Goal: Task Accomplishment & Management: Complete application form

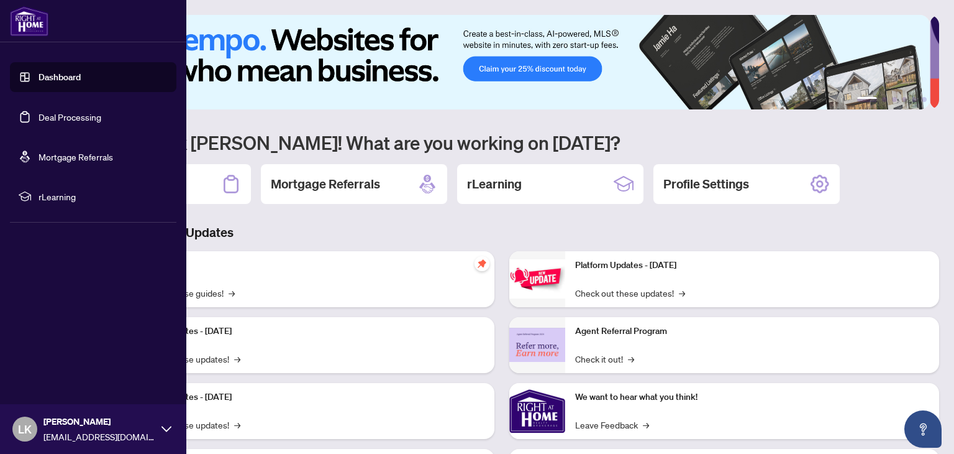
click at [45, 114] on link "Deal Processing" at bounding box center [70, 116] width 63 height 11
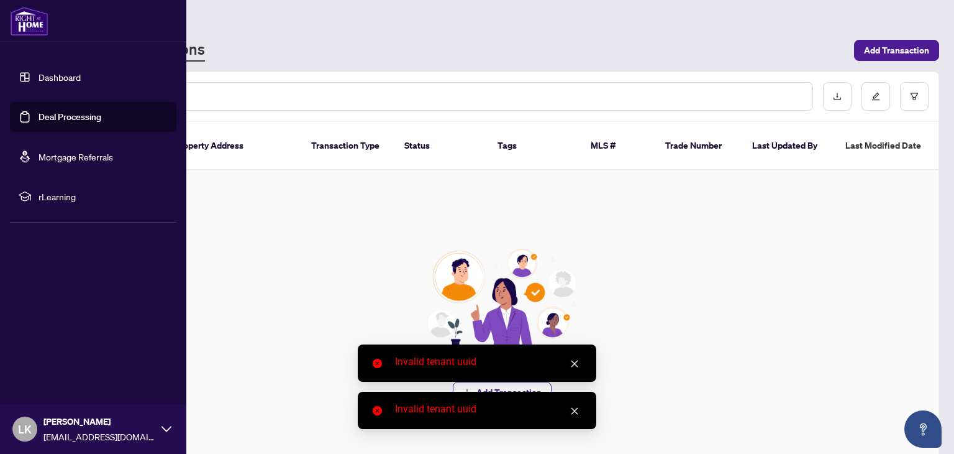
click at [63, 114] on link "Deal Processing" at bounding box center [70, 116] width 63 height 11
click at [101, 117] on link "Deal Processing" at bounding box center [70, 116] width 63 height 11
click at [55, 79] on link "Dashboard" at bounding box center [60, 76] width 42 height 11
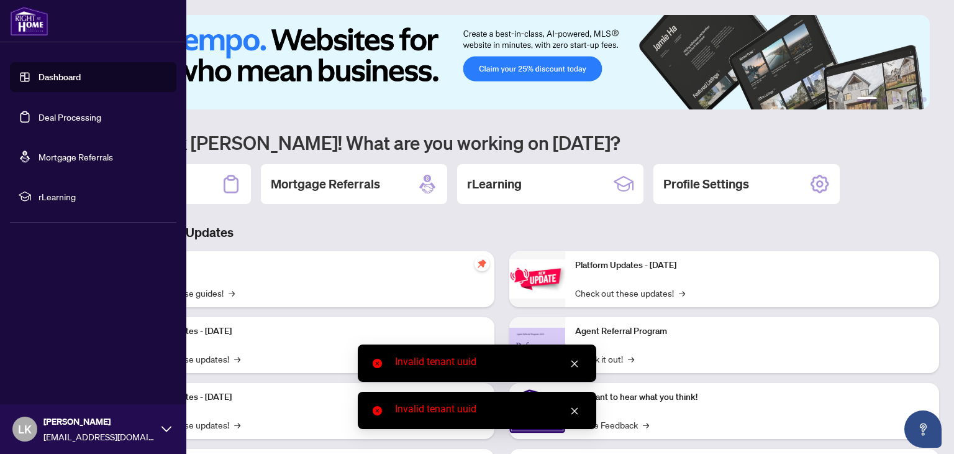
click at [59, 111] on link "Deal Processing" at bounding box center [70, 116] width 63 height 11
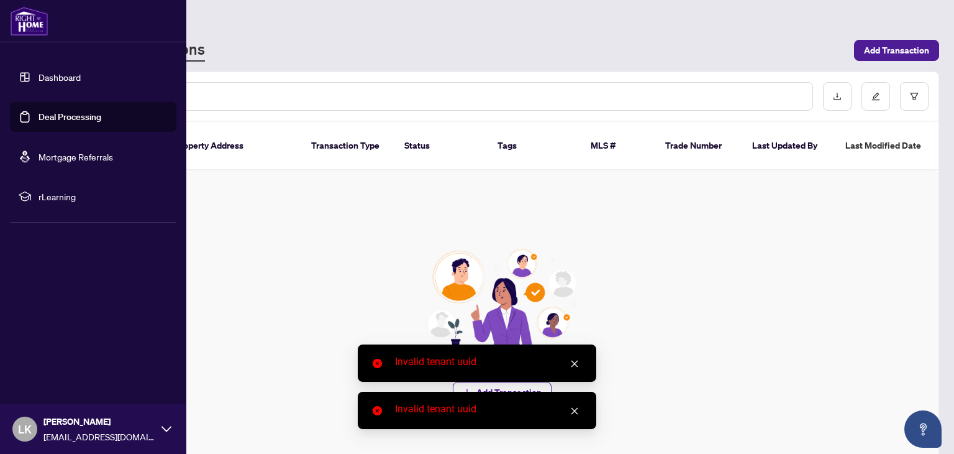
click at [71, 76] on link "Dashboard" at bounding box center [60, 76] width 42 height 11
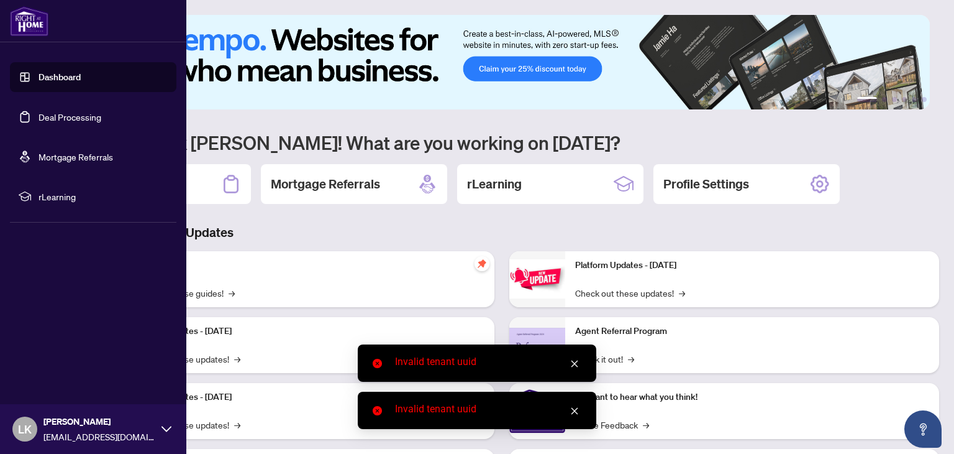
click at [75, 114] on link "Deal Processing" at bounding box center [70, 116] width 63 height 11
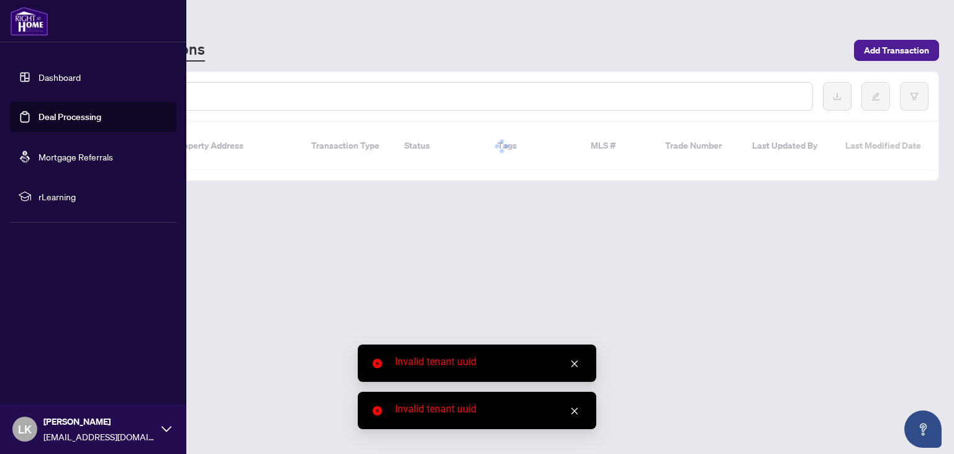
click at [75, 158] on link "Mortgage Referrals" at bounding box center [76, 156] width 75 height 11
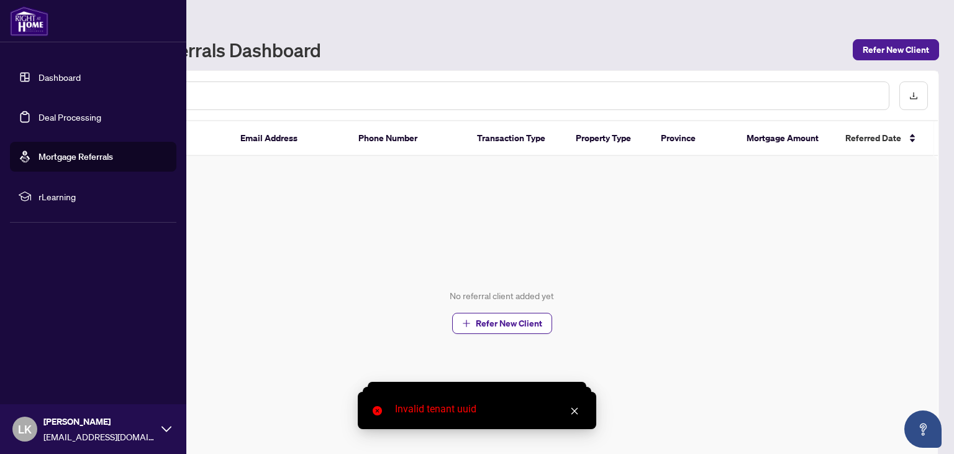
click at [64, 112] on link "Deal Processing" at bounding box center [70, 116] width 63 height 11
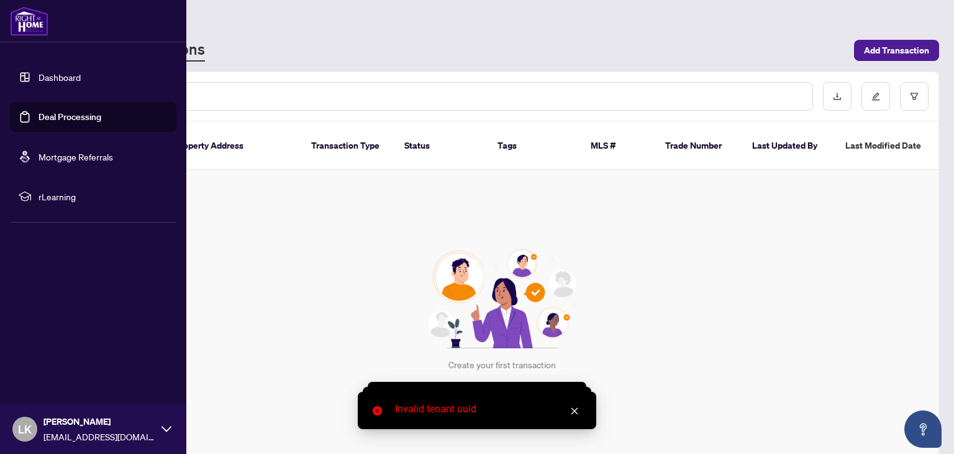
click at [35, 21] on img at bounding box center [29, 21] width 39 height 30
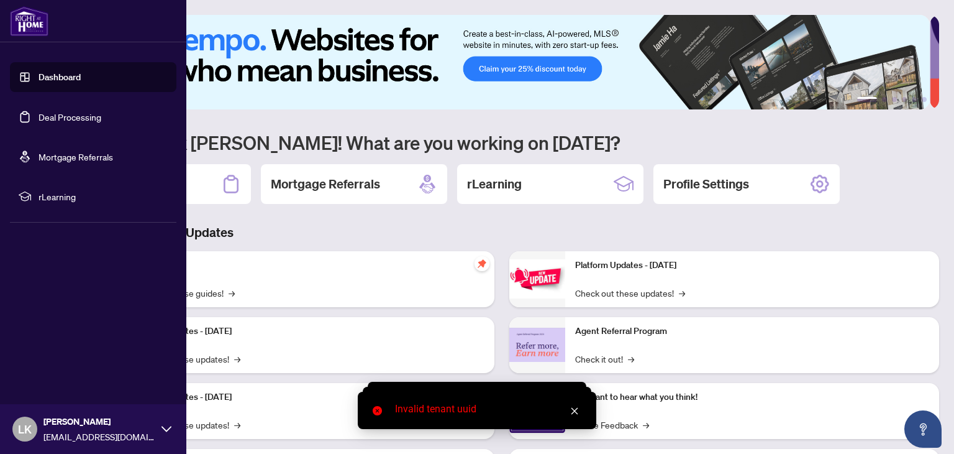
click at [70, 111] on link "Deal Processing" at bounding box center [70, 116] width 63 height 11
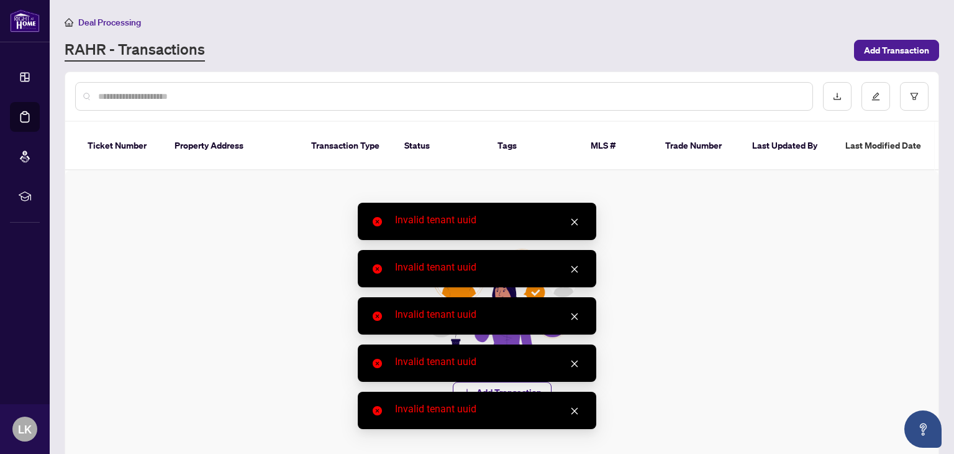
click at [571, 411] on icon "close" at bounding box center [574, 410] width 9 height 9
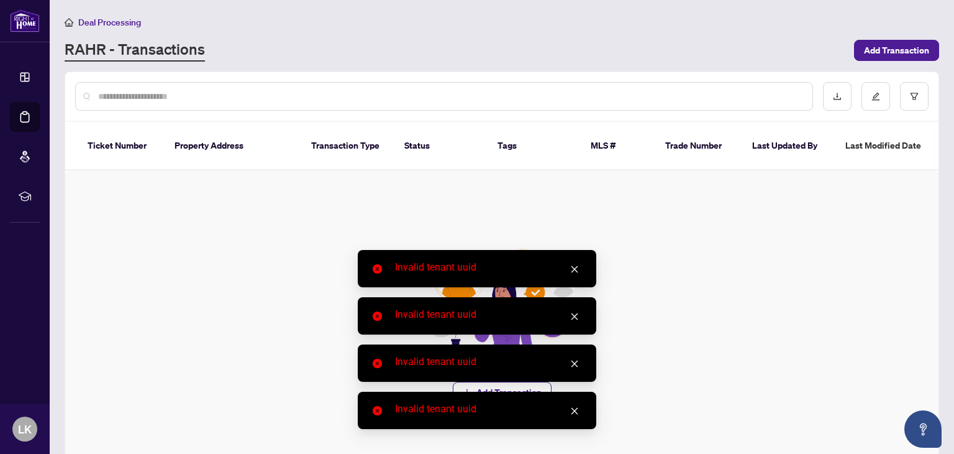
click at [575, 406] on icon "close" at bounding box center [574, 410] width 9 height 9
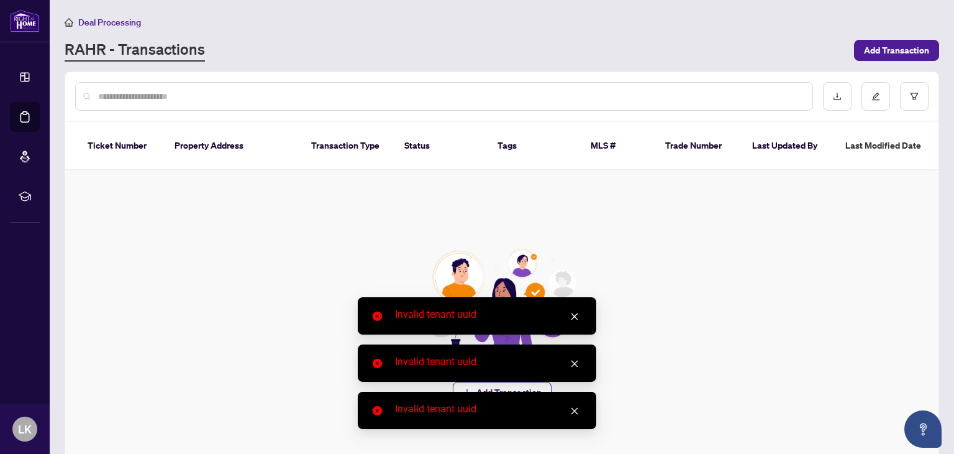
click at [572, 411] on icon "close" at bounding box center [574, 410] width 9 height 9
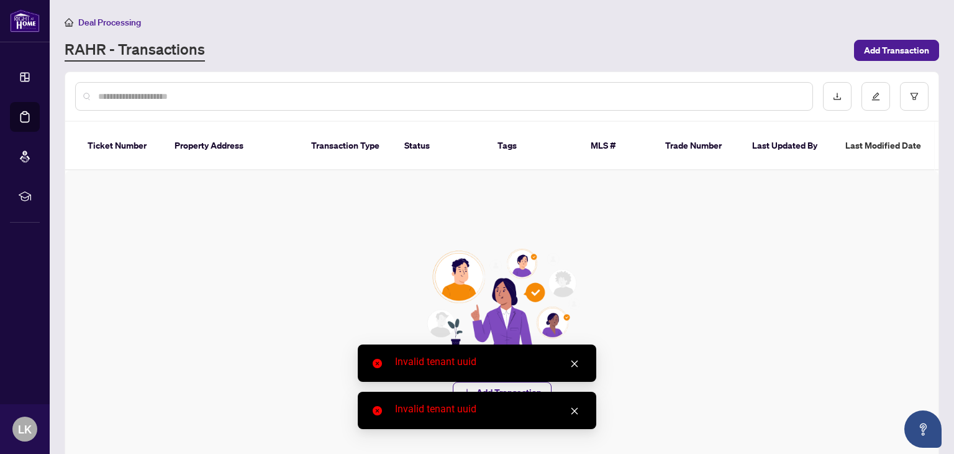
click at [574, 404] on link "Close" at bounding box center [575, 411] width 14 height 14
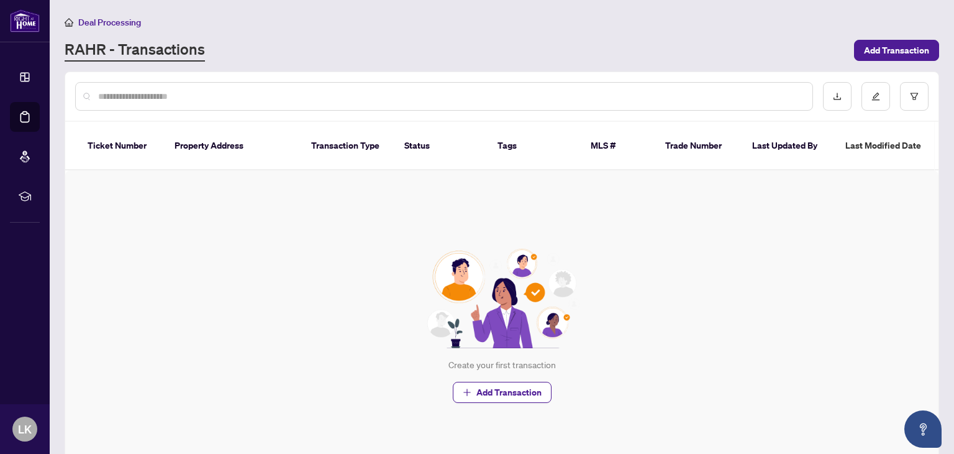
click at [572, 401] on div "Create your first transaction Add Transaction" at bounding box center [502, 325] width 874 height 311
click at [125, 89] on input "text" at bounding box center [450, 96] width 705 height 14
click at [107, 121] on div "Ticket Number Property Address Transaction Type Status Tags MLS # Trade Number …" at bounding box center [502, 306] width 874 height 370
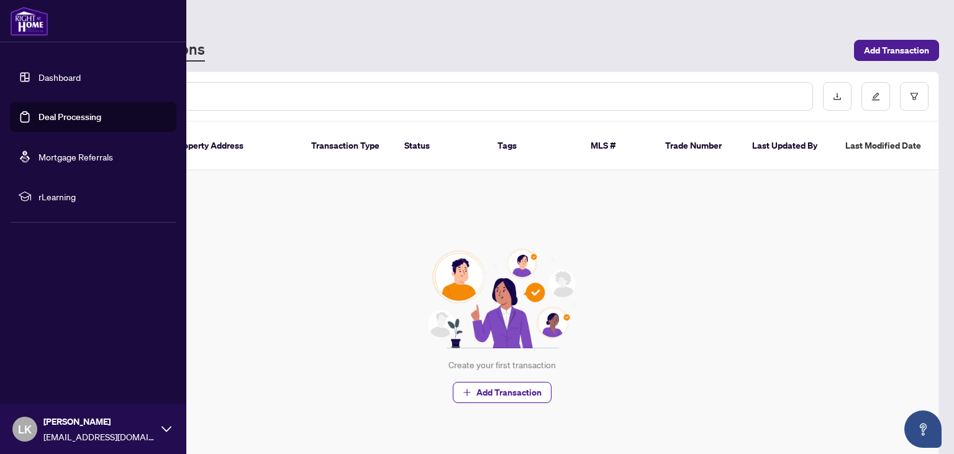
click at [37, 27] on img at bounding box center [29, 21] width 39 height 30
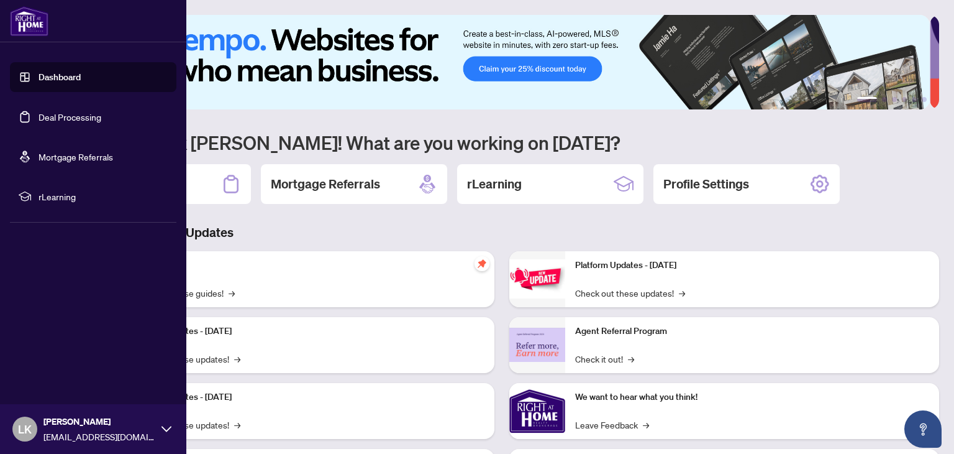
click at [39, 111] on link "Deal Processing" at bounding box center [70, 116] width 63 height 11
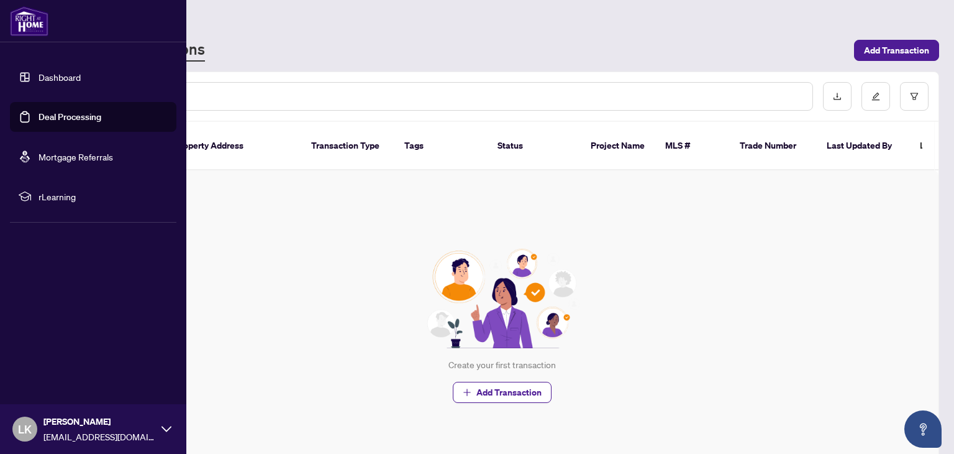
click at [62, 118] on link "Deal Processing" at bounding box center [70, 116] width 63 height 11
click at [85, 115] on link "Deal Processing" at bounding box center [70, 116] width 63 height 11
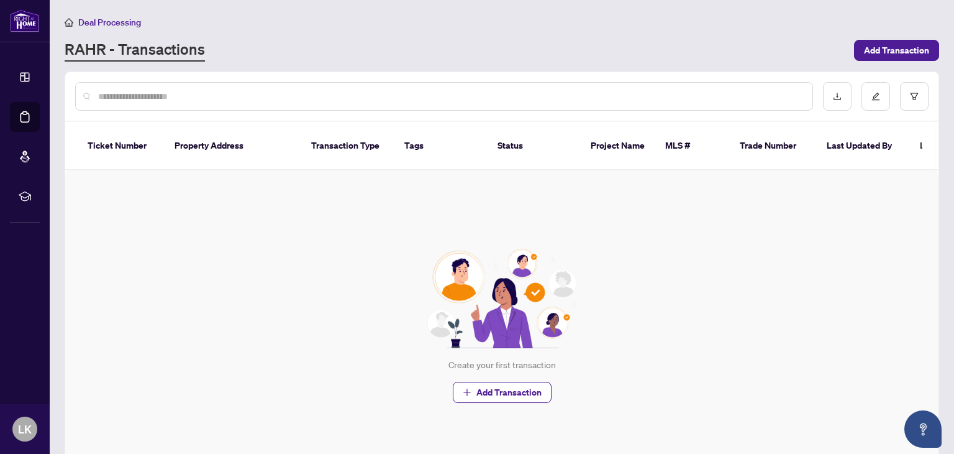
click at [552, 97] on input "text" at bounding box center [450, 96] width 705 height 14
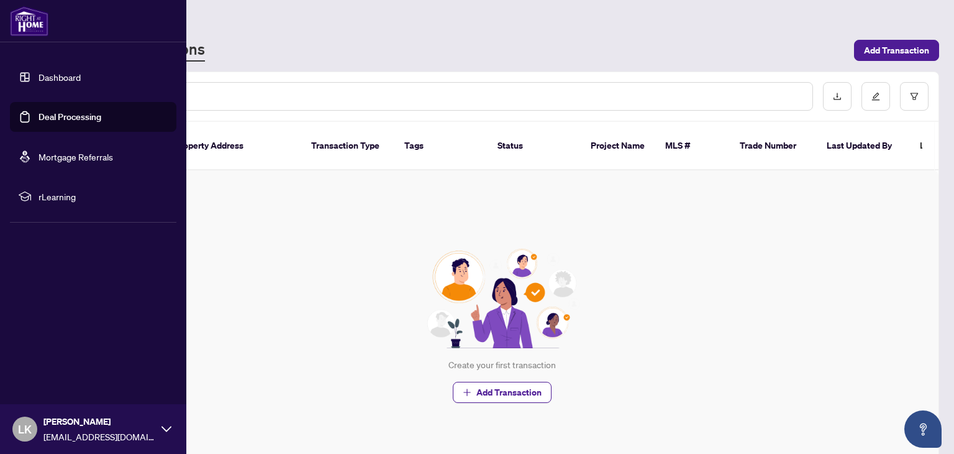
click at [167, 424] on icon at bounding box center [167, 429] width 10 height 10
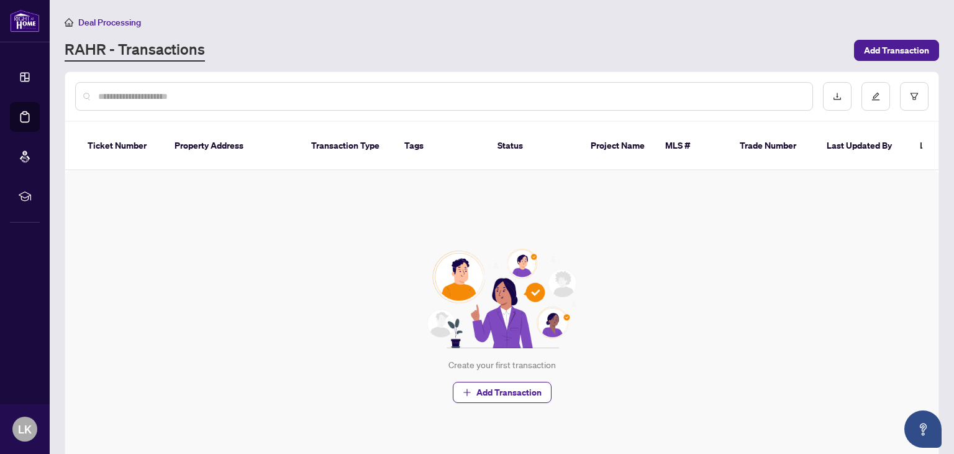
click at [292, 368] on div "Create your first transaction Add Transaction" at bounding box center [502, 325] width 874 height 311
click at [278, 100] on input "text" at bounding box center [450, 96] width 705 height 14
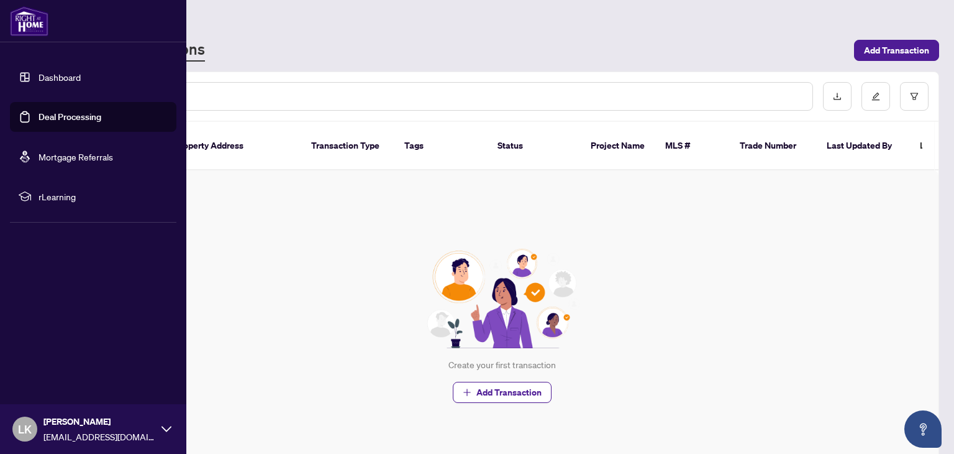
click at [65, 119] on link "Deal Processing" at bounding box center [70, 116] width 63 height 11
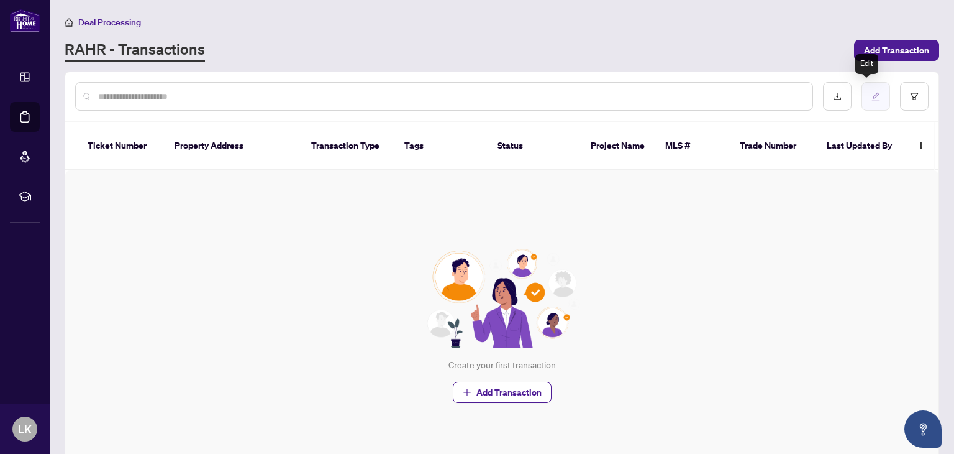
click at [872, 86] on button "button" at bounding box center [876, 96] width 29 height 29
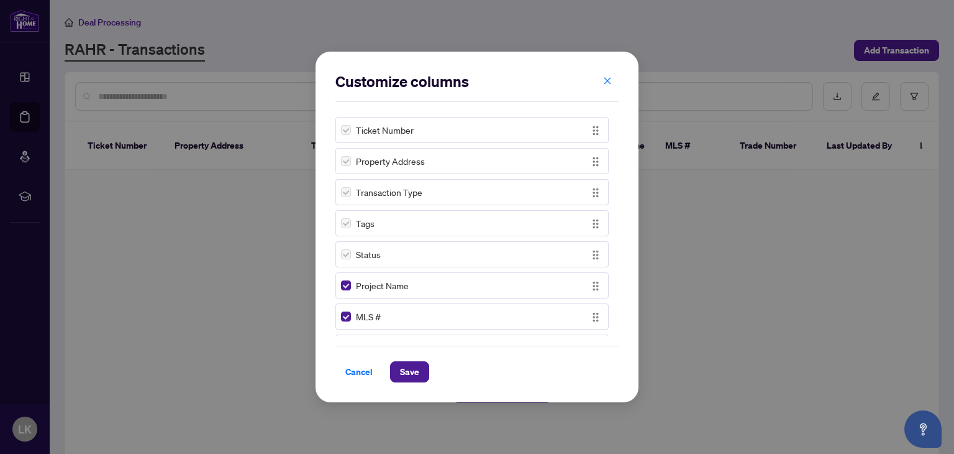
click at [345, 131] on label at bounding box center [346, 130] width 10 height 14
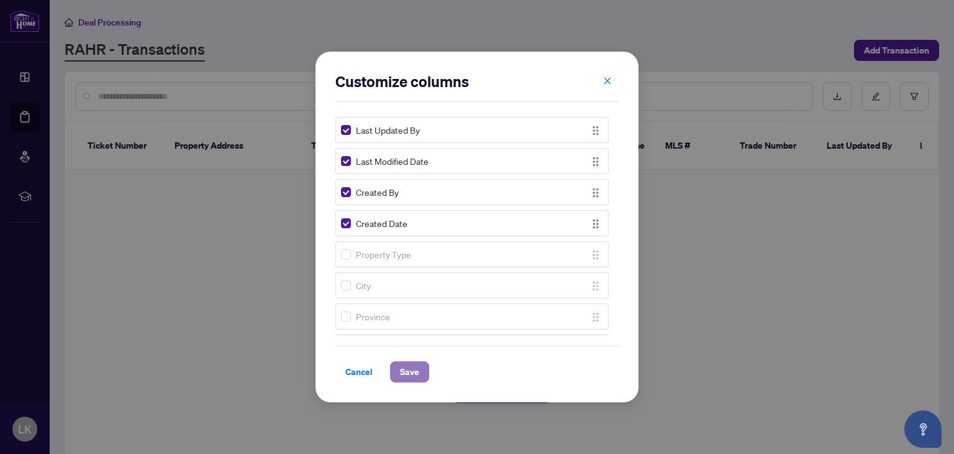
click at [406, 367] on span "Save" at bounding box center [409, 372] width 19 height 20
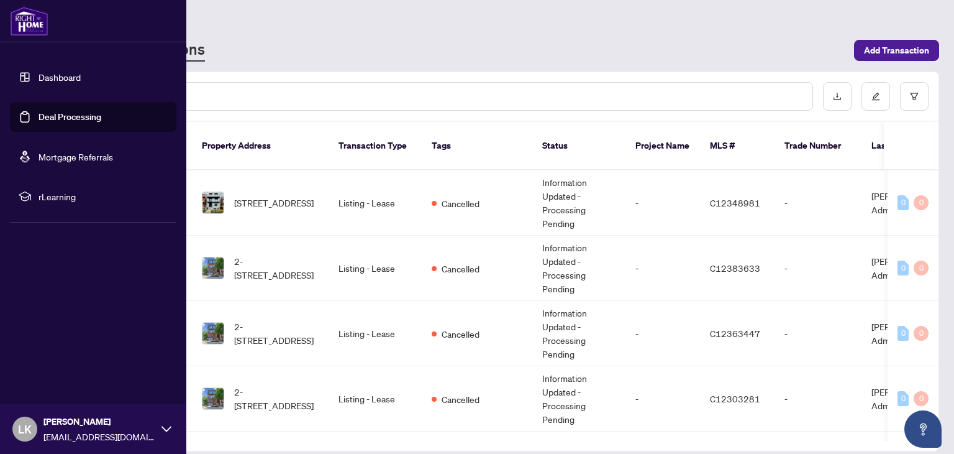
click at [67, 117] on link "Deal Processing" at bounding box center [70, 116] width 63 height 11
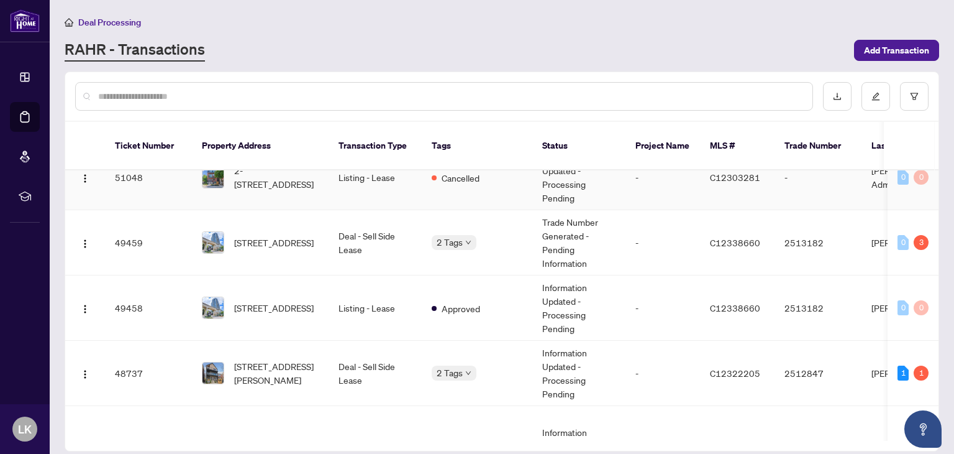
scroll to position [249, 0]
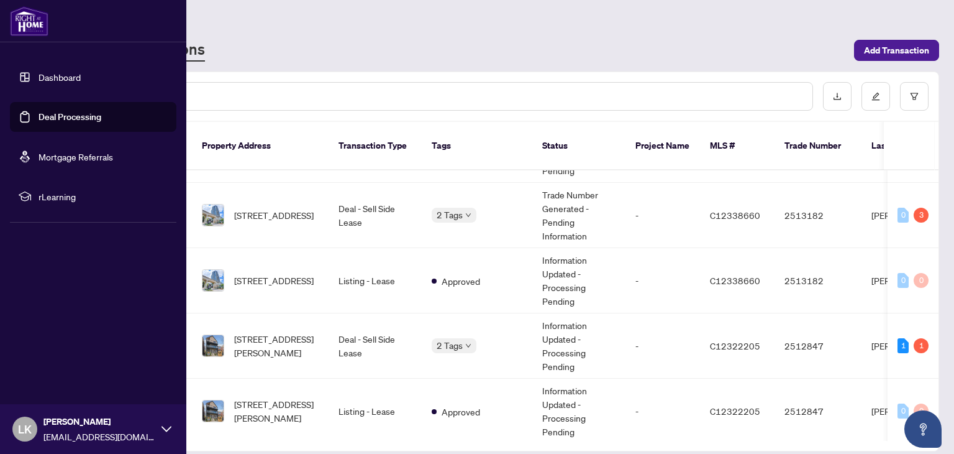
click at [67, 113] on link "Deal Processing" at bounding box center [70, 116] width 63 height 11
click at [39, 122] on link "Deal Processing" at bounding box center [70, 116] width 63 height 11
click at [60, 117] on link "Deal Processing" at bounding box center [70, 116] width 63 height 11
click at [74, 118] on link "Deal Processing" at bounding box center [70, 116] width 63 height 11
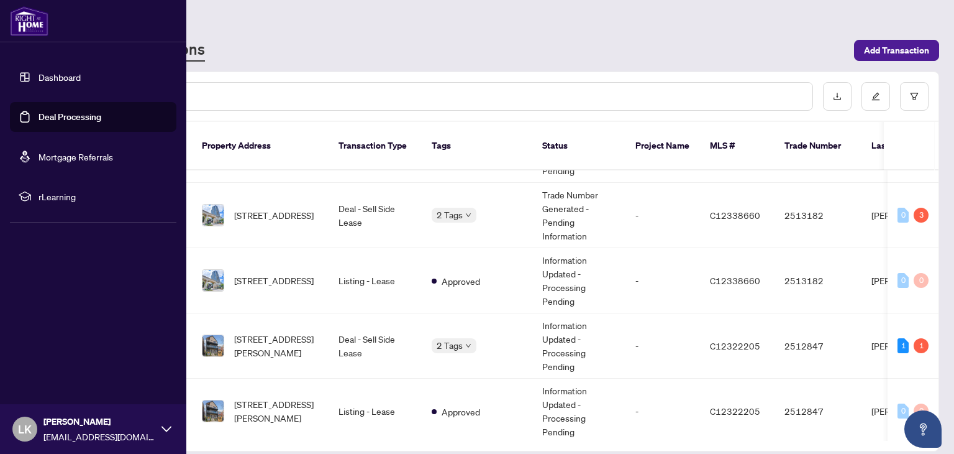
click at [79, 117] on link "Deal Processing" at bounding box center [70, 116] width 63 height 11
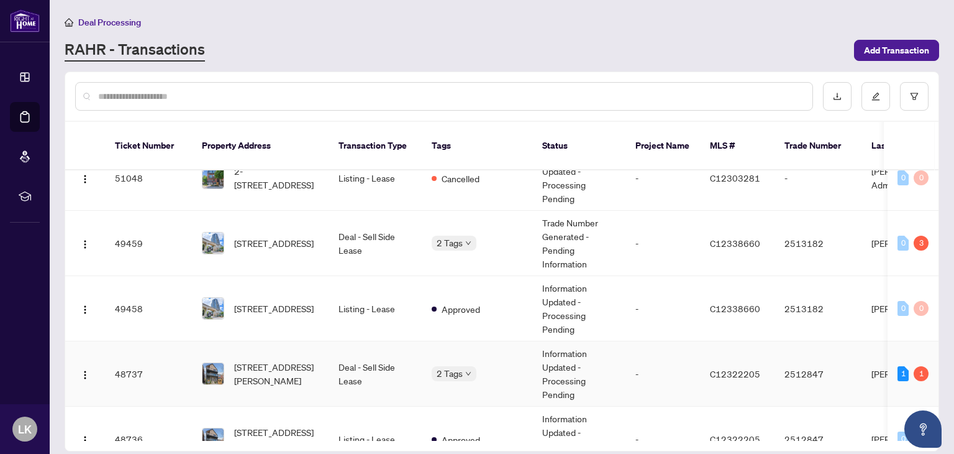
scroll to position [0, 0]
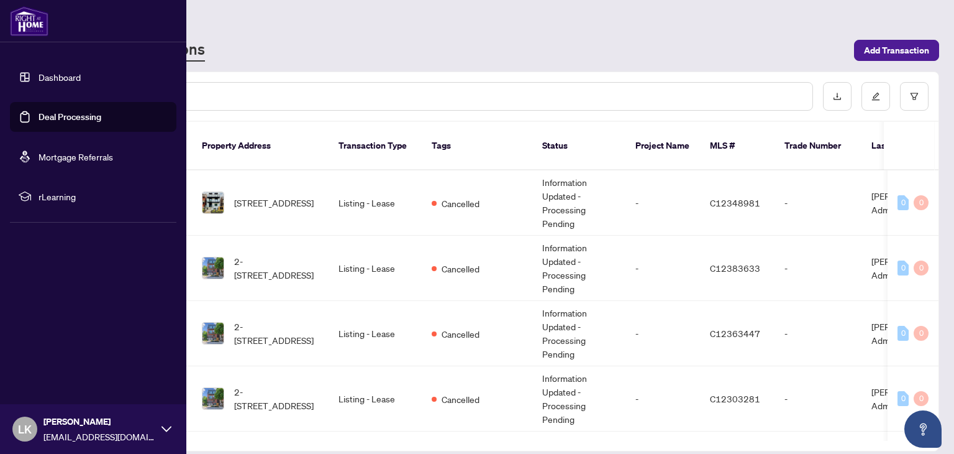
click at [39, 77] on link "Dashboard" at bounding box center [60, 76] width 42 height 11
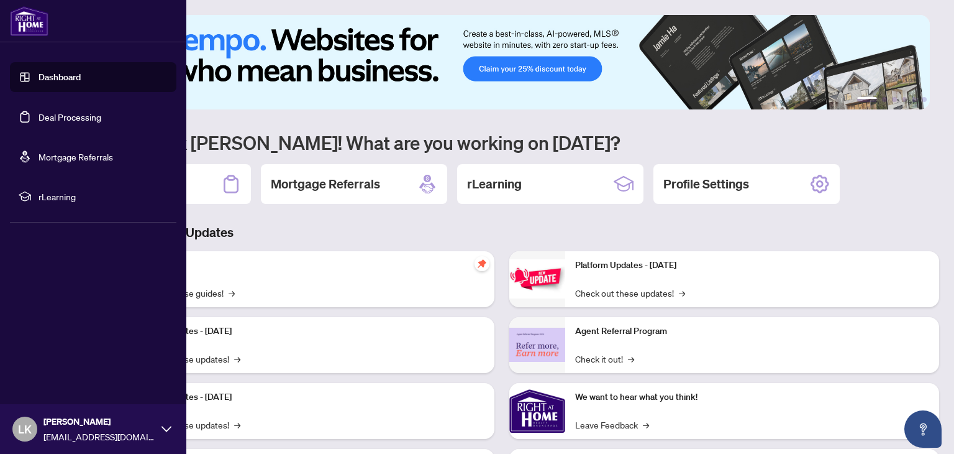
click at [42, 114] on link "Deal Processing" at bounding box center [70, 116] width 63 height 11
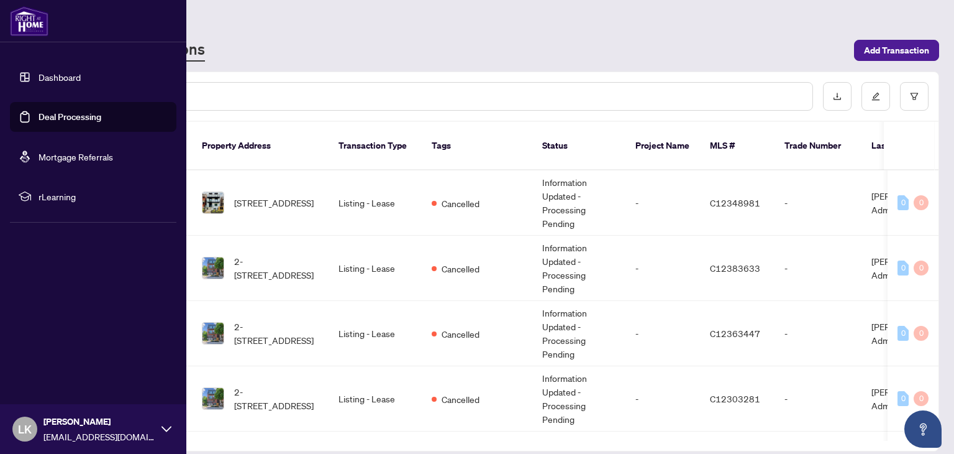
click at [41, 77] on link "Dashboard" at bounding box center [60, 76] width 42 height 11
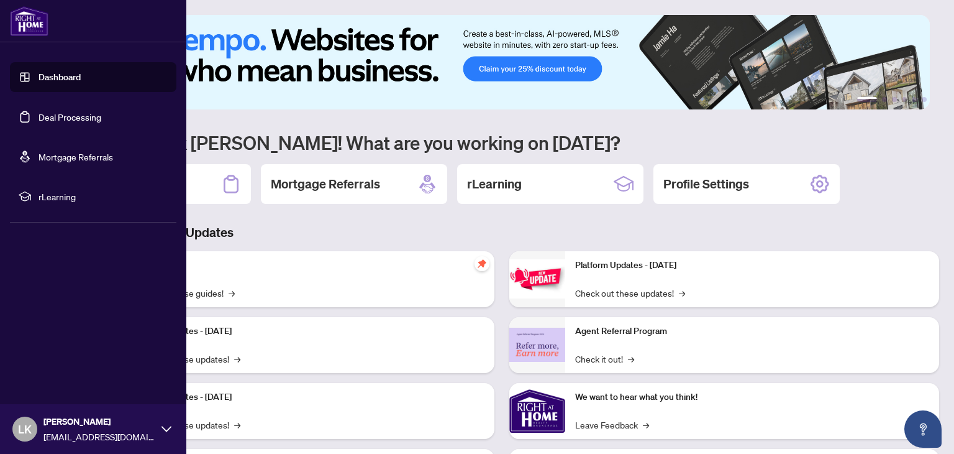
click at [57, 153] on link "Mortgage Referrals" at bounding box center [76, 156] width 75 height 11
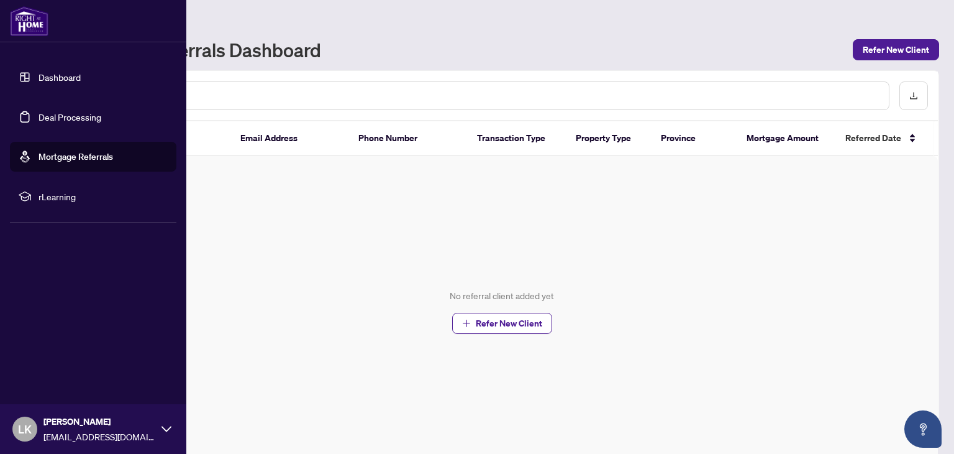
click at [51, 112] on link "Deal Processing" at bounding box center [70, 116] width 63 height 11
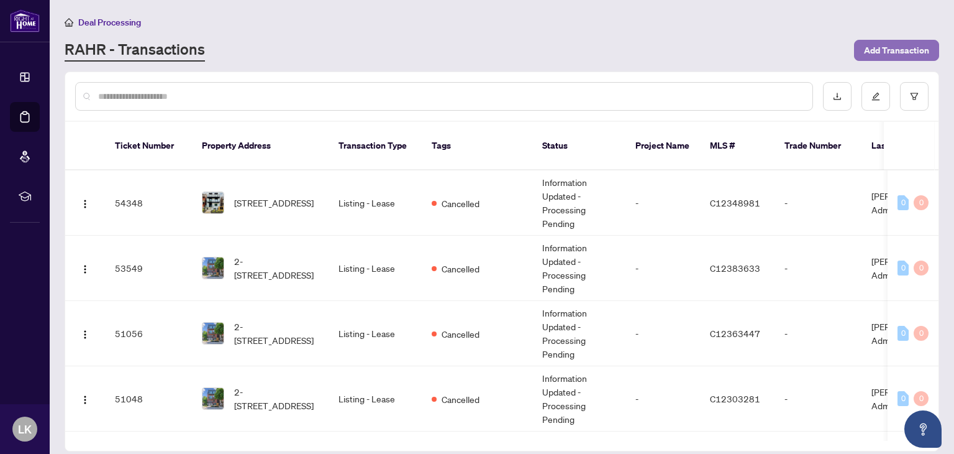
click at [885, 50] on span "Add Transaction" at bounding box center [896, 50] width 65 height 20
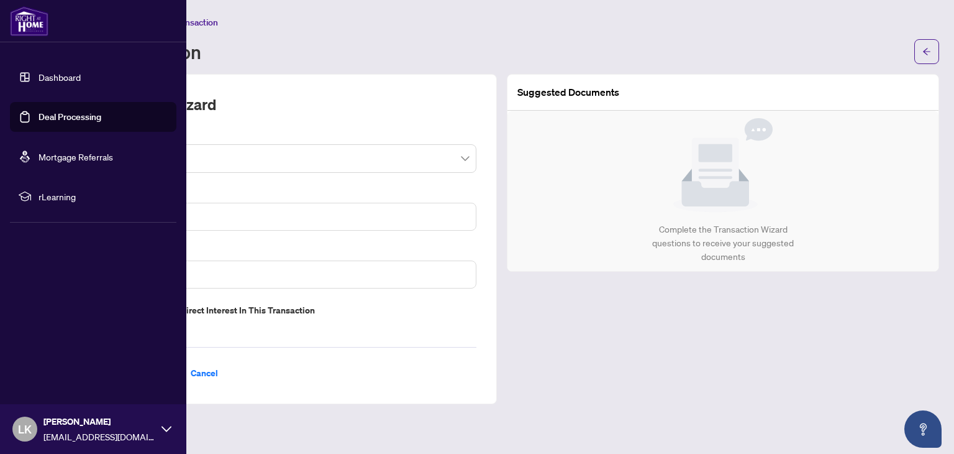
click at [39, 79] on link "Dashboard" at bounding box center [60, 76] width 42 height 11
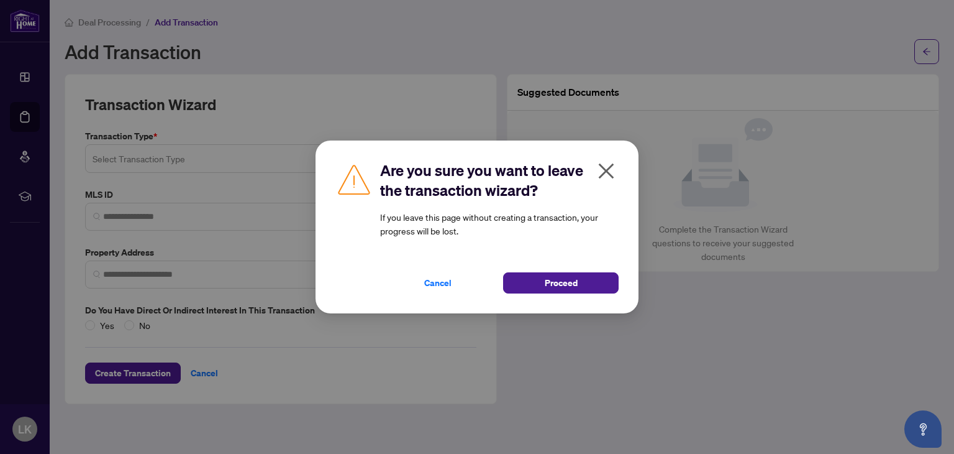
click at [602, 180] on icon "close" at bounding box center [607, 171] width 20 height 20
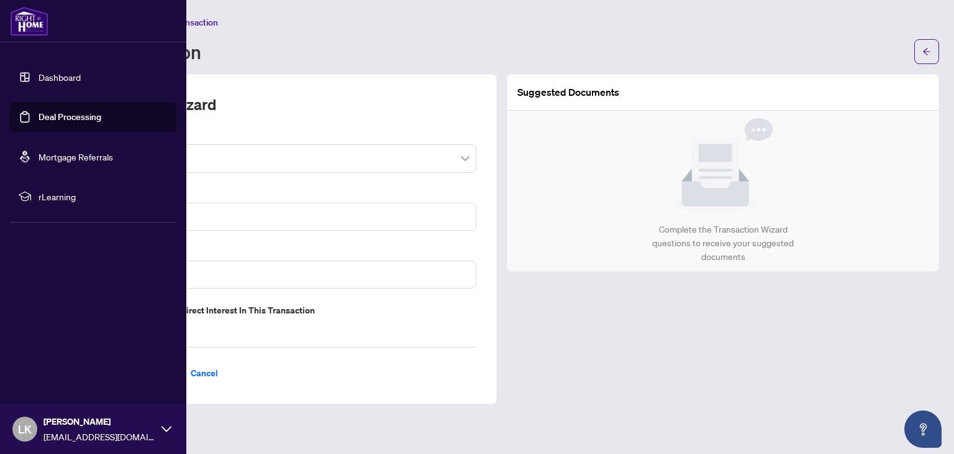
click at [53, 115] on link "Deal Processing" at bounding box center [70, 116] width 63 height 11
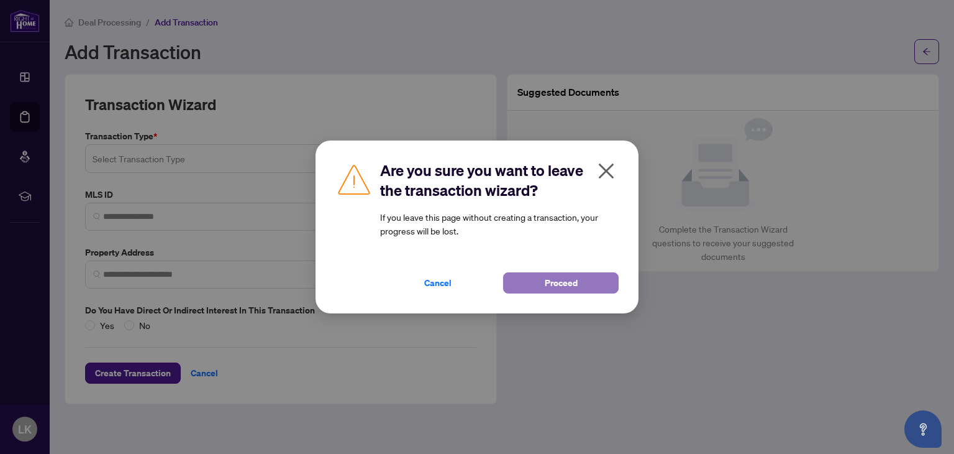
click at [552, 281] on span "Proceed" at bounding box center [561, 283] width 33 height 20
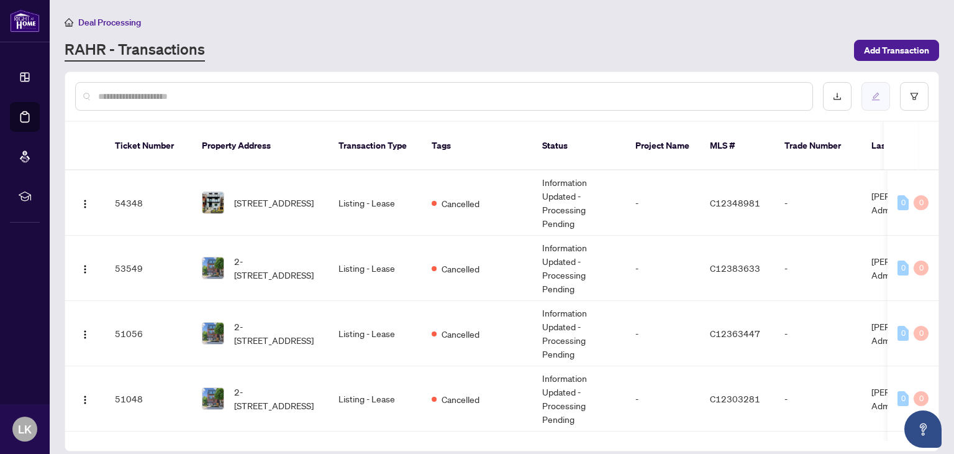
click at [878, 90] on button "button" at bounding box center [876, 96] width 29 height 29
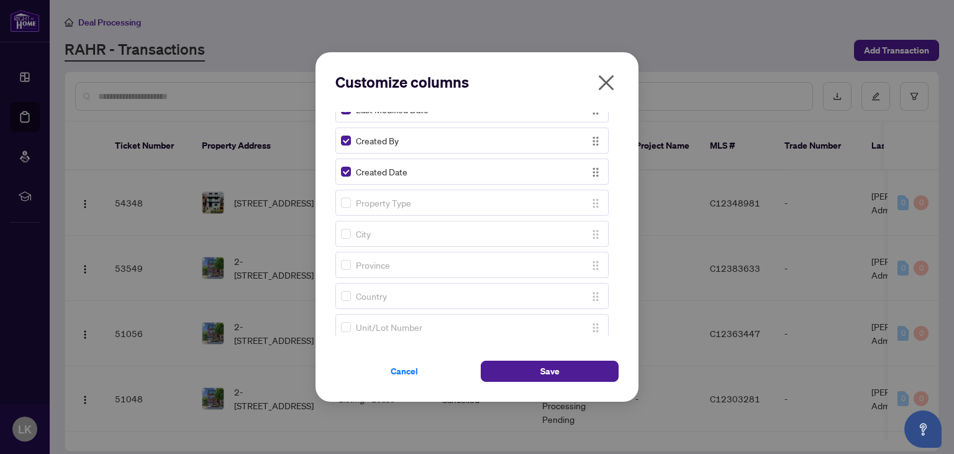
scroll to position [311, 0]
click at [400, 368] on span "Cancel" at bounding box center [404, 371] width 27 height 20
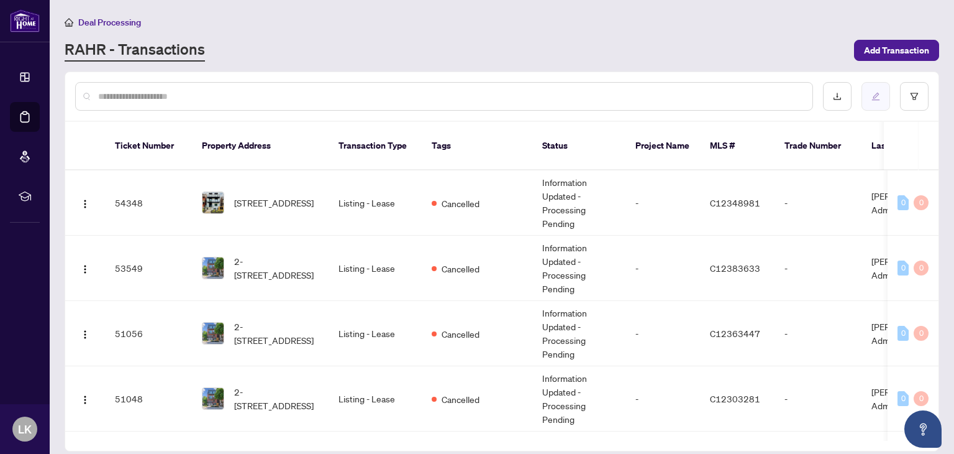
click at [868, 93] on button "button" at bounding box center [876, 96] width 29 height 29
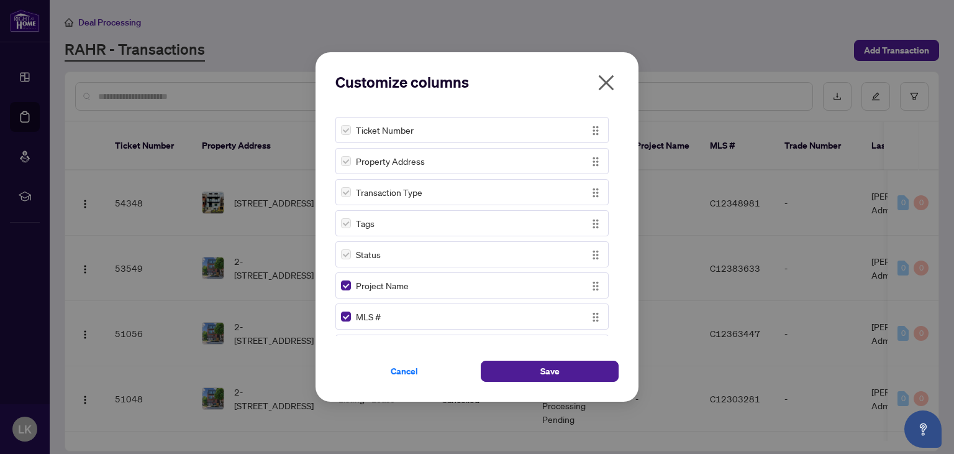
click at [835, 99] on div "Customize columns Ticket Number Property Address Transaction Type Tags Status P…" at bounding box center [477, 227] width 954 height 454
click at [609, 76] on icon "close" at bounding box center [607, 83] width 20 height 20
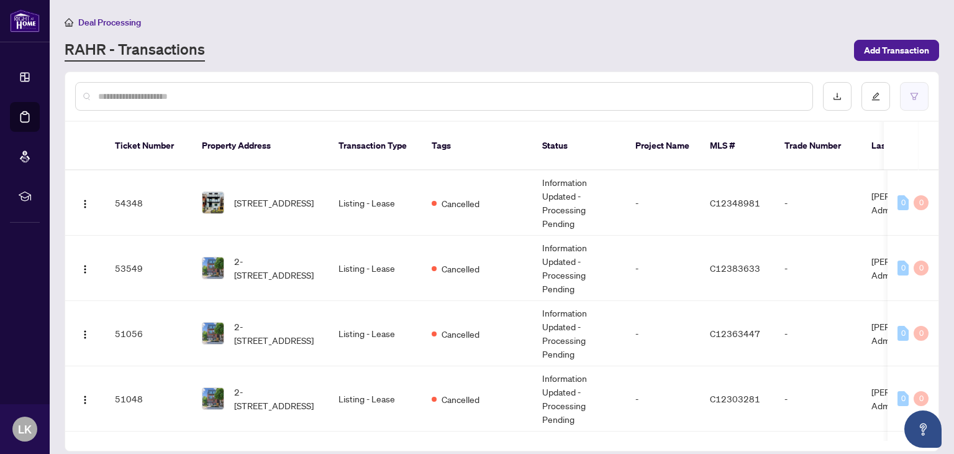
click at [907, 98] on button "button" at bounding box center [914, 96] width 29 height 29
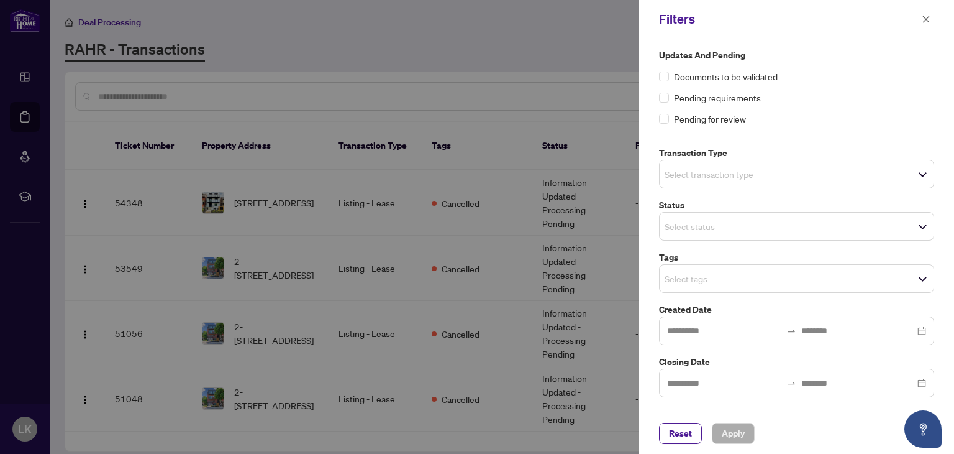
click at [586, 54] on div at bounding box center [477, 227] width 954 height 454
click at [926, 21] on icon "close" at bounding box center [926, 19] width 9 height 9
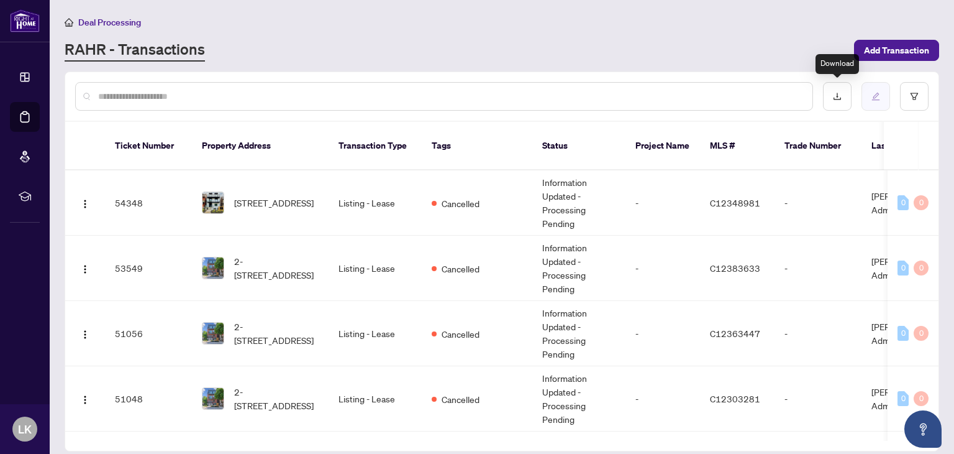
click at [868, 92] on button "button" at bounding box center [876, 96] width 29 height 29
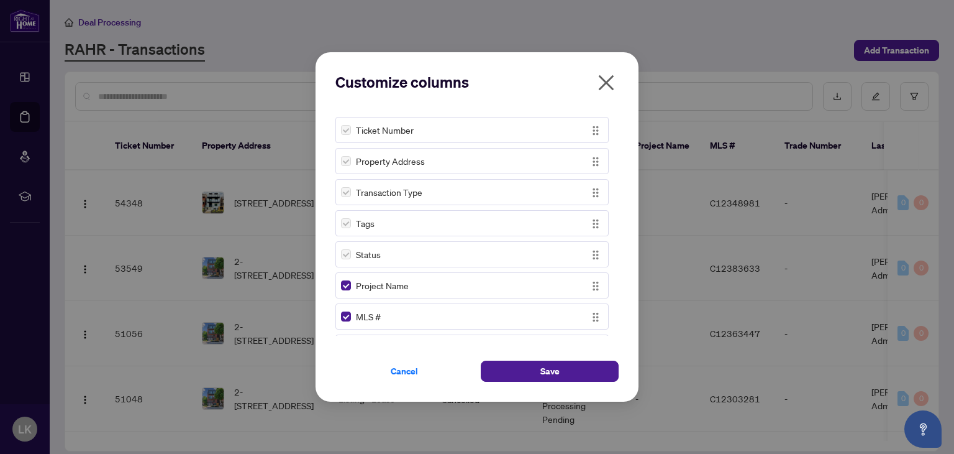
click at [604, 80] on icon "close" at bounding box center [607, 83] width 16 height 16
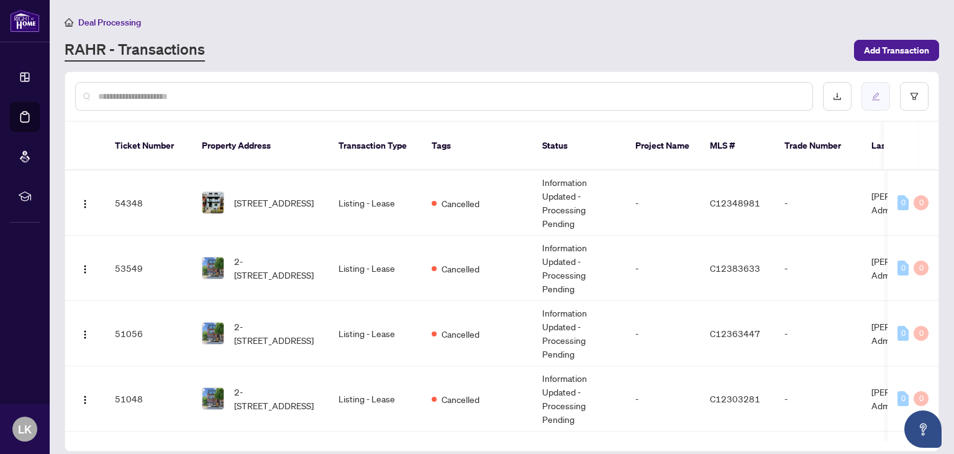
click at [876, 93] on icon "edit" at bounding box center [876, 97] width 8 height 8
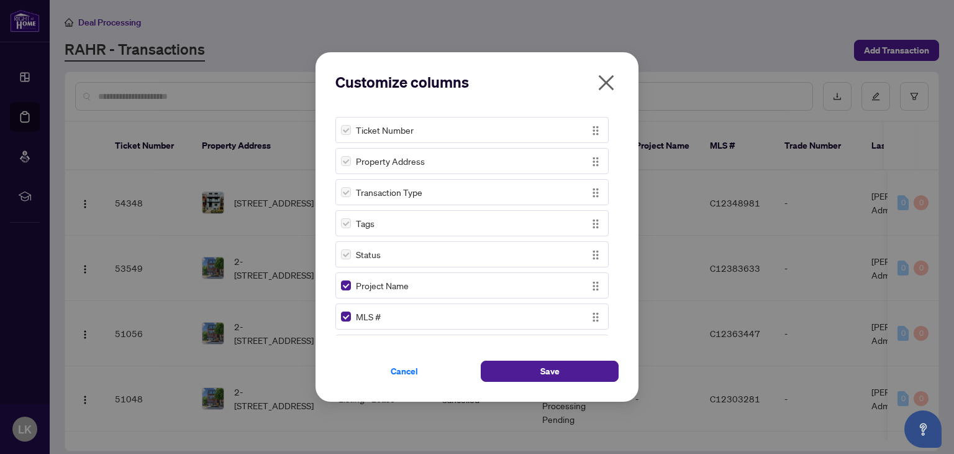
click at [604, 87] on icon "close" at bounding box center [607, 83] width 20 height 20
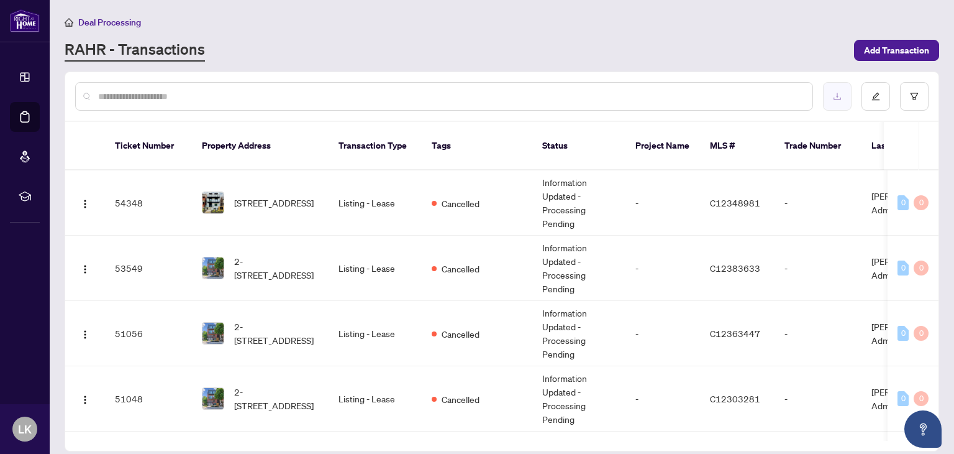
click at [848, 95] on button "button" at bounding box center [837, 96] width 29 height 29
click at [875, 94] on icon "edit" at bounding box center [876, 97] width 8 height 8
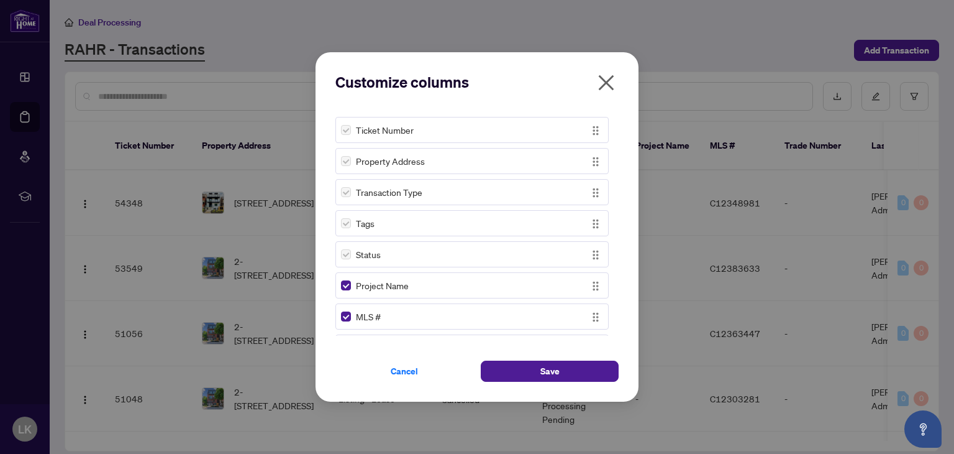
scroll to position [62, 0]
click at [606, 80] on icon "close" at bounding box center [607, 83] width 20 height 20
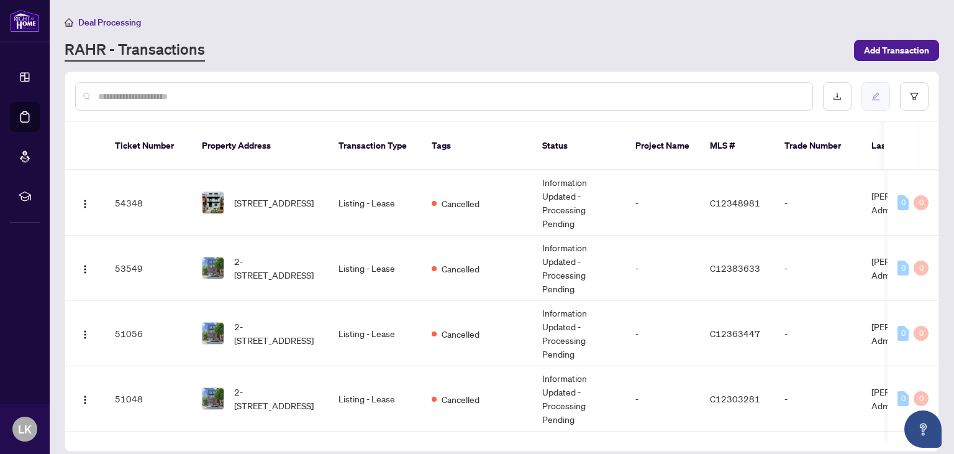
click at [867, 98] on button "button" at bounding box center [876, 96] width 29 height 29
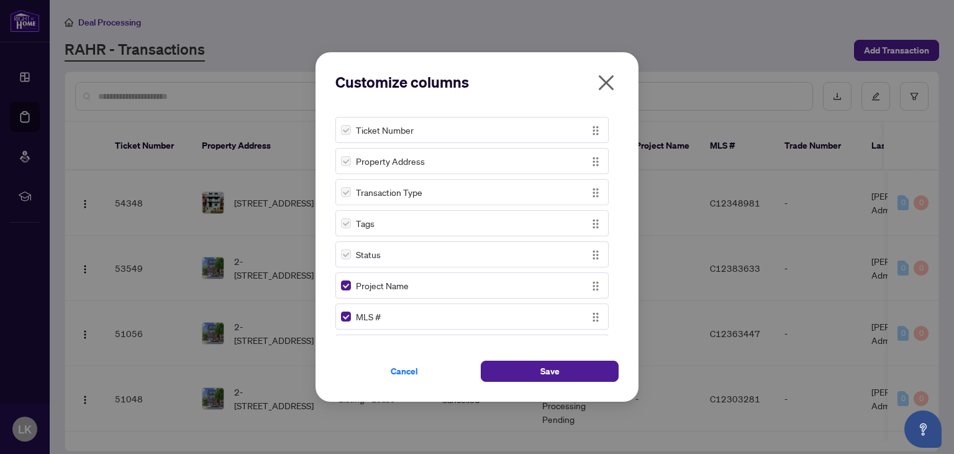
click at [605, 78] on icon "close" at bounding box center [607, 83] width 20 height 20
click at [605, 78] on div "Customize columns Ticket Number Property Address Transaction Type Tags Status P…" at bounding box center [477, 227] width 954 height 454
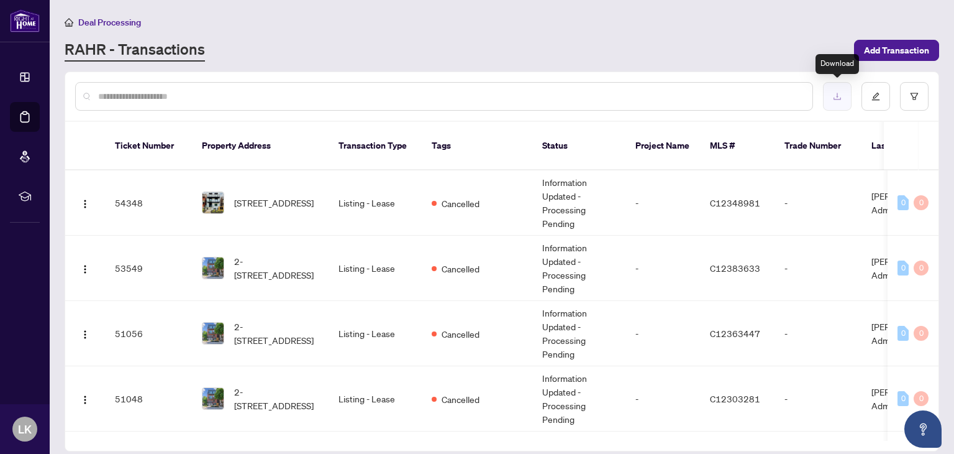
click at [835, 92] on icon "download" at bounding box center [837, 96] width 9 height 9
